Goal: Find contact information: Find contact information

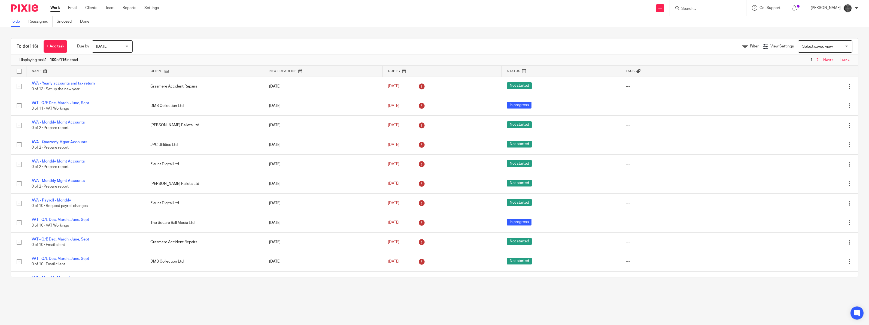
click at [707, 7] on input "Search" at bounding box center [704, 9] width 49 height 5
type input "square"
click at [710, 21] on link at bounding box center [737, 23] width 117 height 13
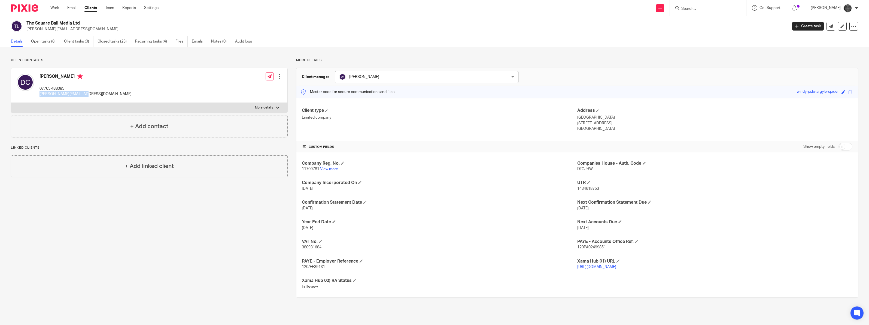
drag, startPoint x: 83, startPoint y: 94, endPoint x: 38, endPoint y: 99, distance: 44.8
click at [38, 99] on div "[PERSON_NAME] 07765 488085 [PERSON_NAME][EMAIL_ADDRESS][DOMAIN_NAME] Edit conta…" at bounding box center [149, 85] width 276 height 35
copy p "[PERSON_NAME][EMAIL_ADDRESS][DOMAIN_NAME]"
